Goal: Check status: Check status

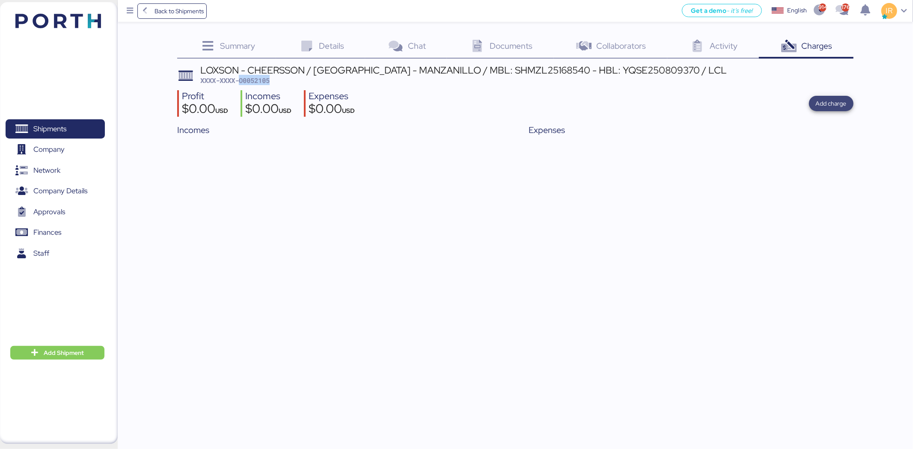
click at [813, 98] on span "Add charge" at bounding box center [831, 103] width 45 height 15
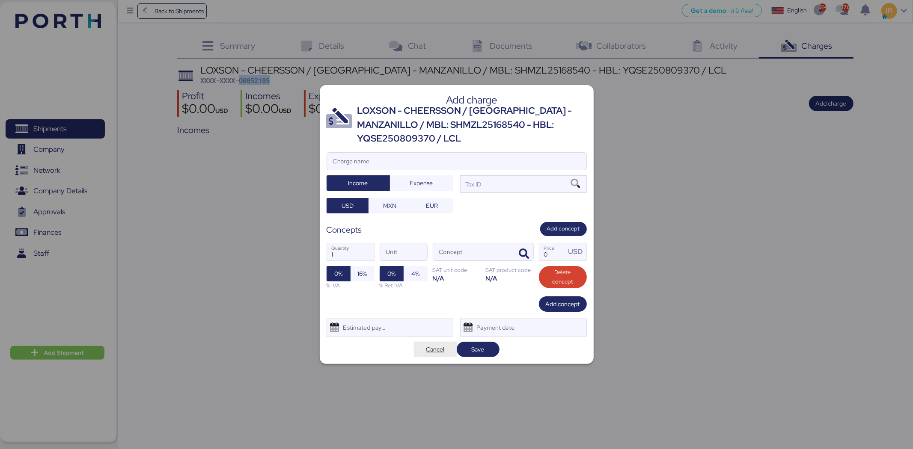
click at [437, 355] on span "Cancel" at bounding box center [435, 350] width 29 height 12
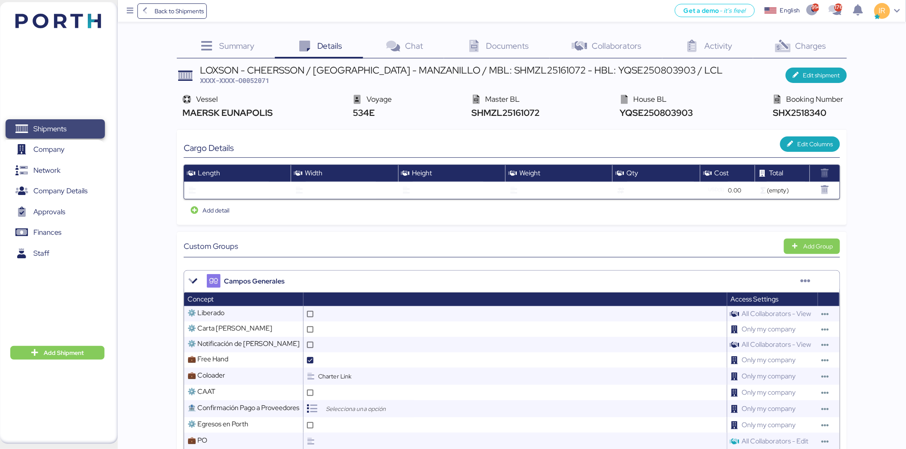
click at [39, 133] on span "Shipments" at bounding box center [49, 129] width 33 height 12
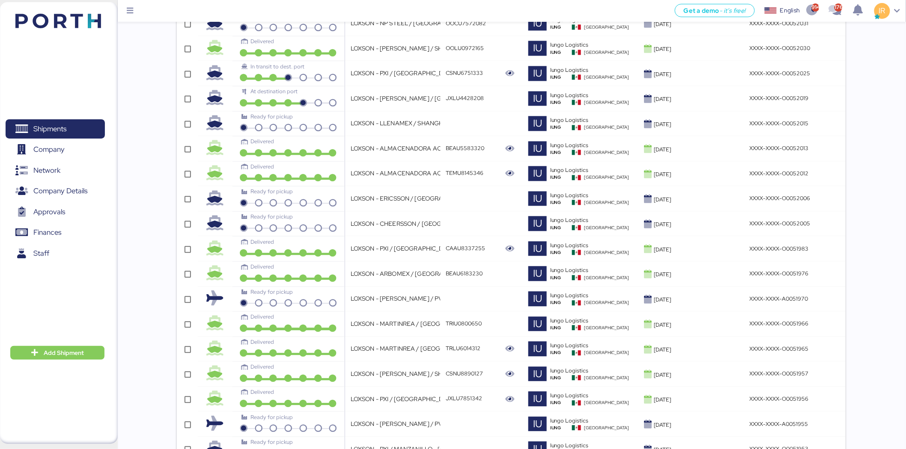
scroll to position [1115, 0]
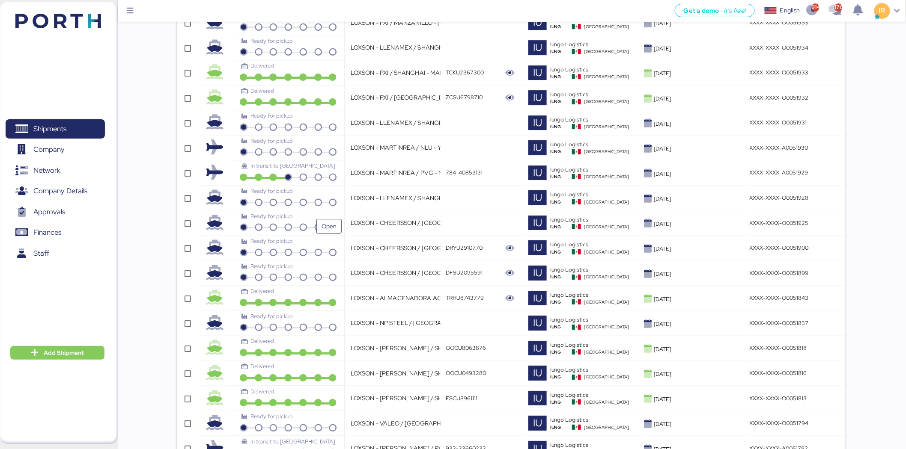
drag, startPoint x: 307, startPoint y: 222, endPoint x: 326, endPoint y: 222, distance: 18.8
click at [326, 222] on div "Ready for pickup Open" at bounding box center [288, 219] width 107 height 15
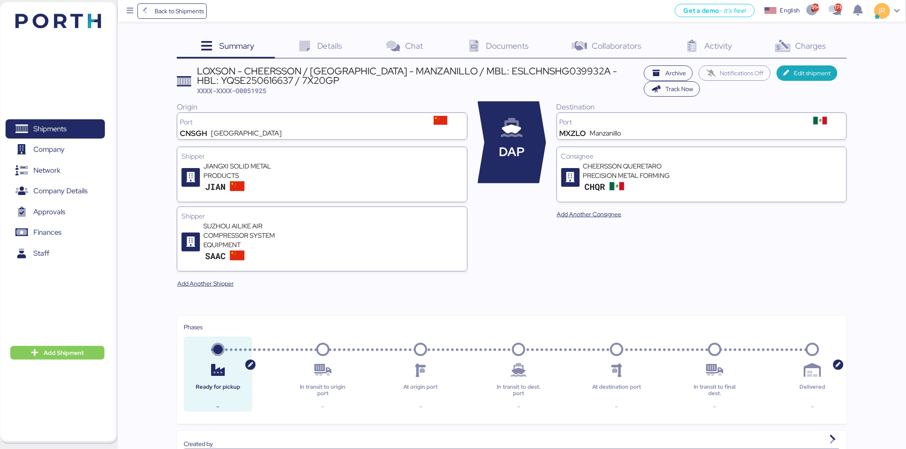
click at [815, 50] on span "Charges" at bounding box center [810, 45] width 31 height 11
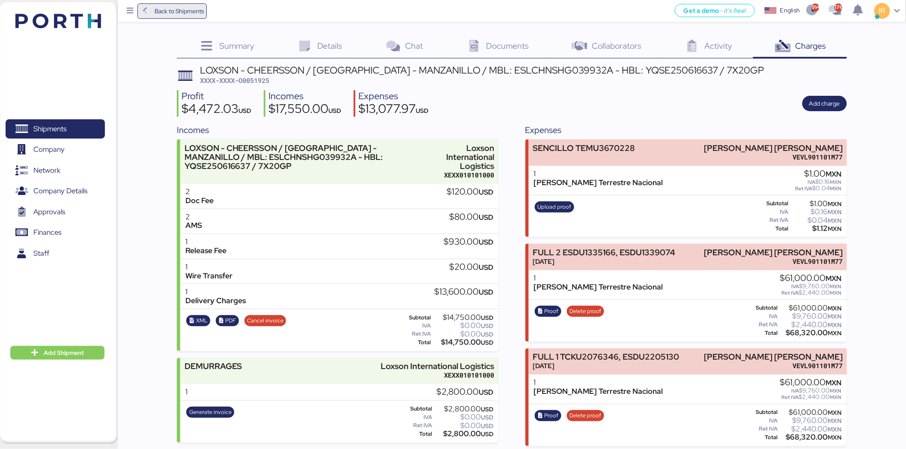
click at [156, 18] on span "Back to Shipments" at bounding box center [172, 10] width 64 height 15
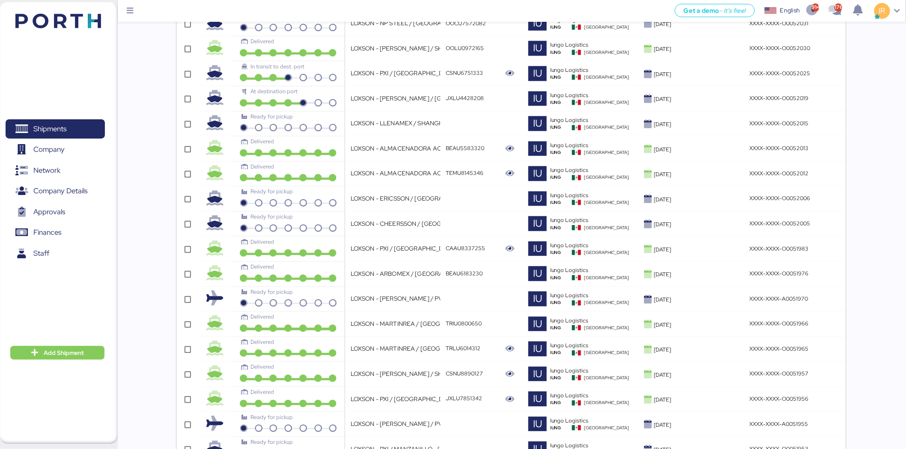
scroll to position [1115, 0]
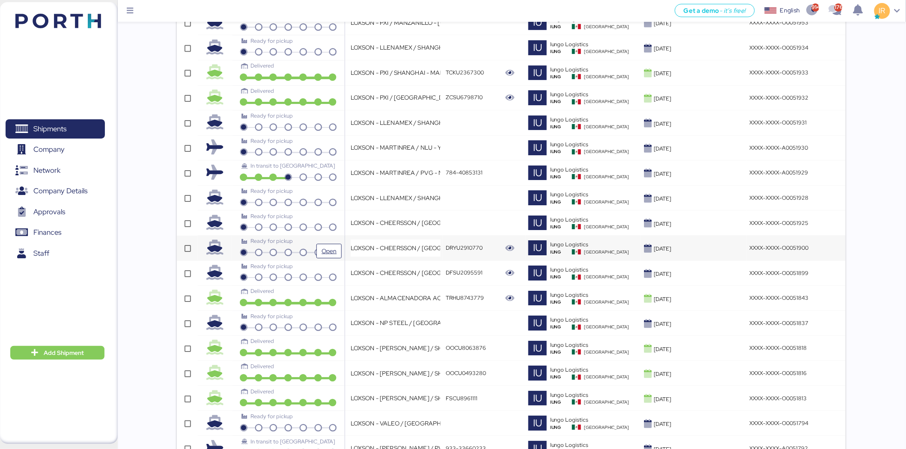
click at [296, 250] on div "Ready for pickup" at bounding box center [288, 244] width 107 height 15
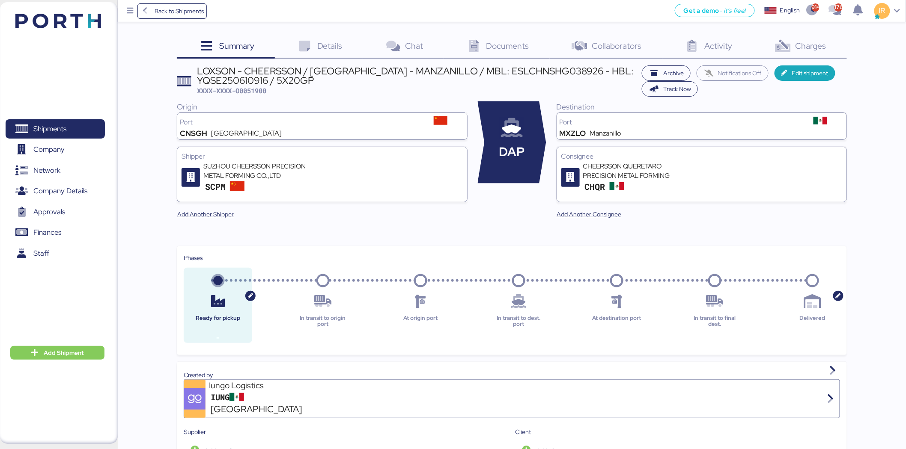
click at [814, 44] on span "Charges" at bounding box center [810, 45] width 31 height 11
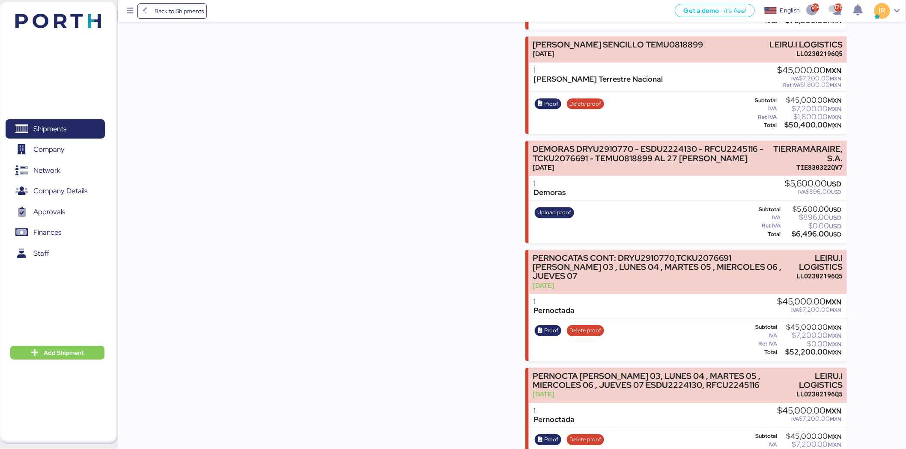
scroll to position [865, 0]
click at [150, 16] on span "Back to Shipments" at bounding box center [172, 10] width 64 height 15
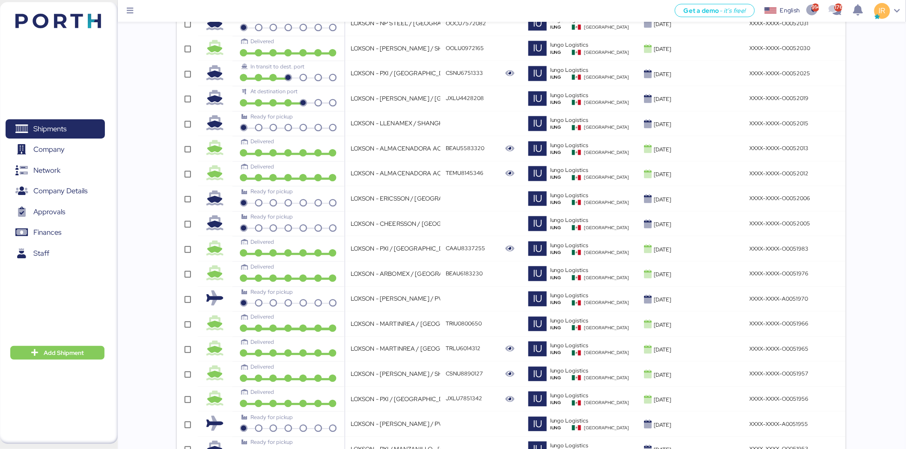
scroll to position [1115, 0]
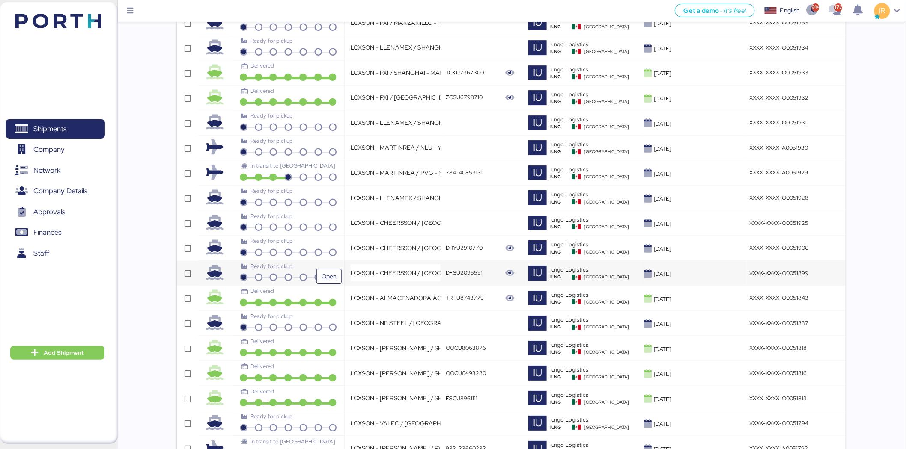
click at [311, 271] on div "Ready for pickup" at bounding box center [287, 266] width 93 height 8
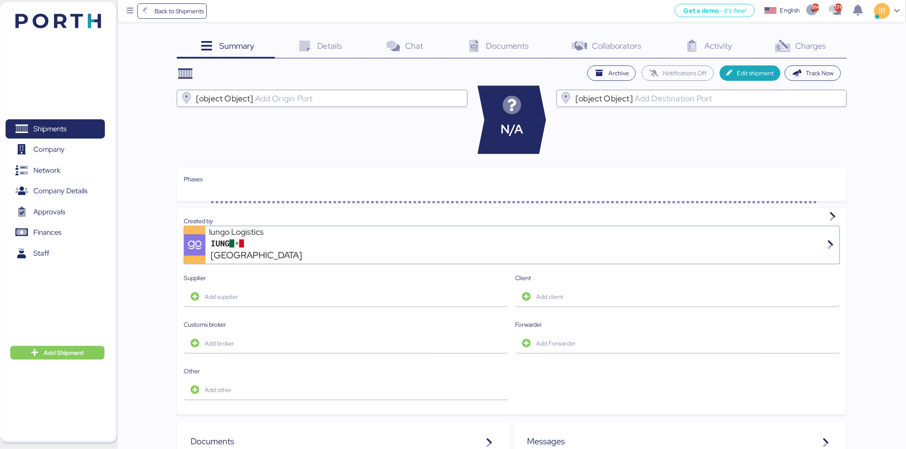
click at [827, 41] on div "Charges 0" at bounding box center [800, 47] width 94 height 23
